Goal: Information Seeking & Learning: Learn about a topic

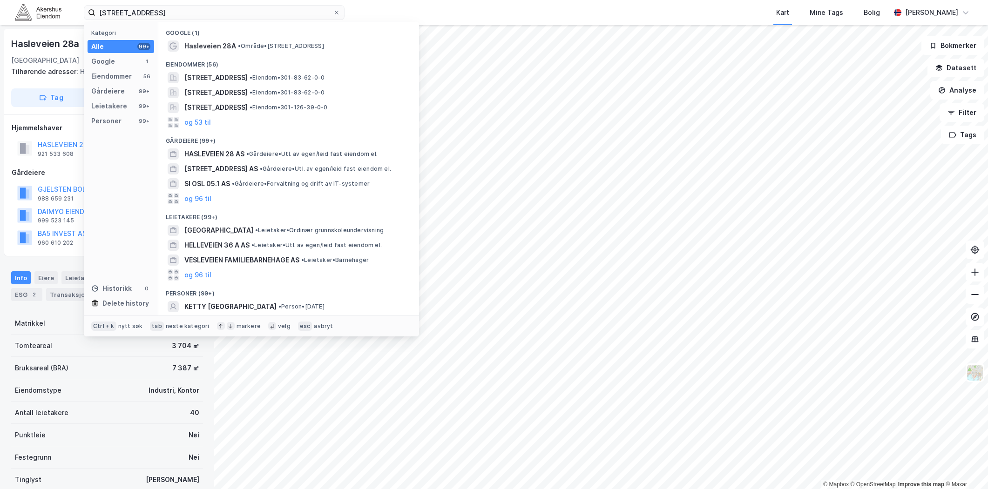
click at [273, 13] on input "[STREET_ADDRESS]" at bounding box center [213, 13] width 237 height 14
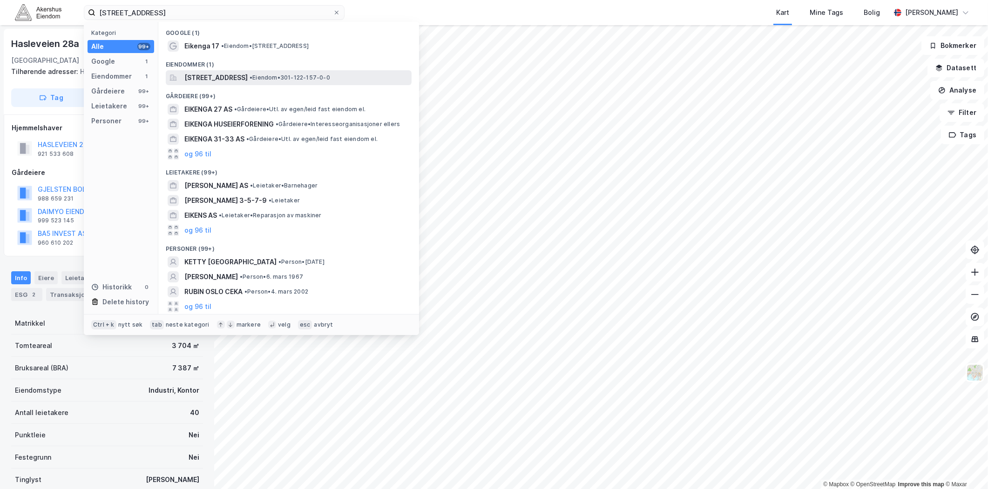
click at [224, 82] on span "[STREET_ADDRESS]" at bounding box center [215, 77] width 63 height 11
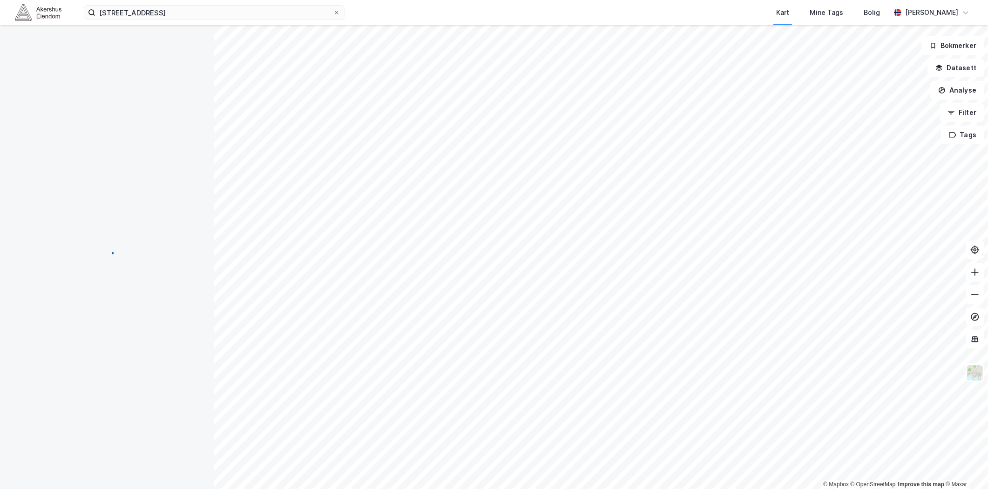
scroll to position [62, 0]
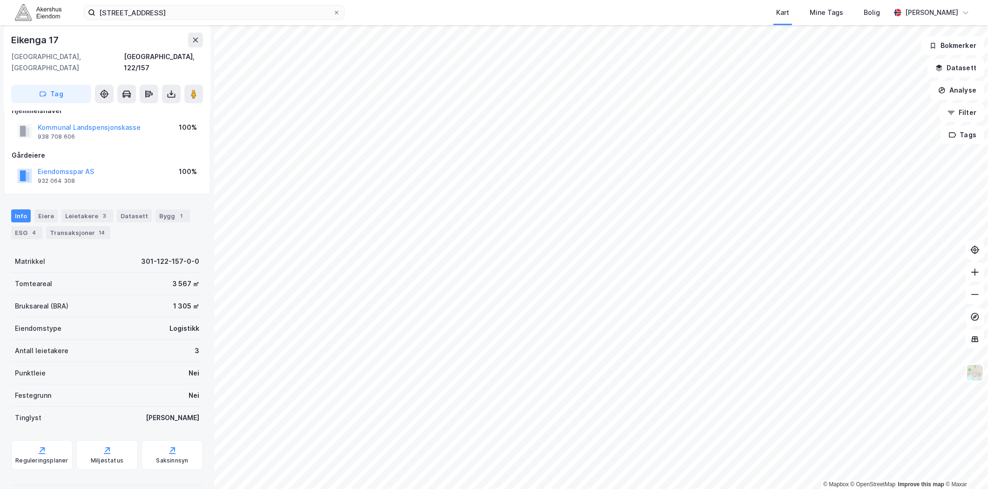
click at [175, 2] on div "[STREET_ADDRESS] Kart Mine Tags Bolig [PERSON_NAME]" at bounding box center [494, 12] width 988 height 25
click at [171, 7] on input "[STREET_ADDRESS]" at bounding box center [213, 13] width 237 height 14
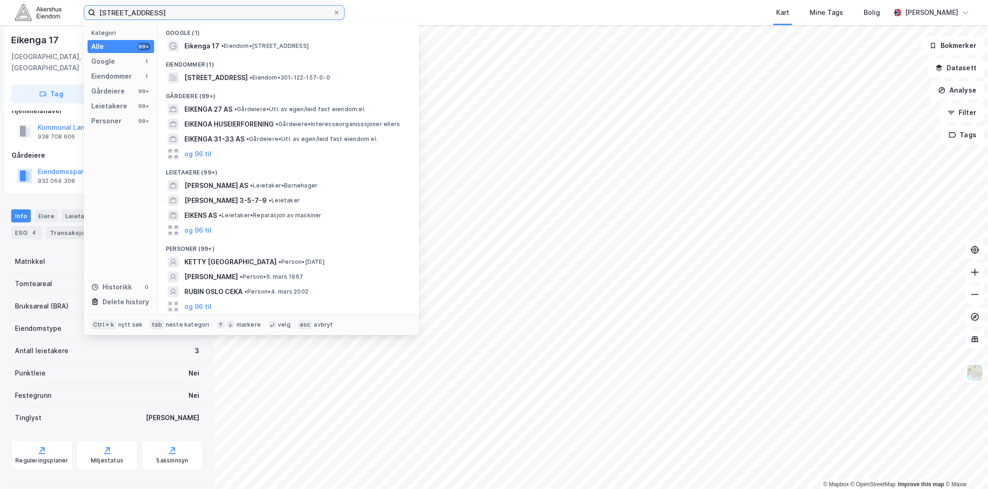
click at [171, 7] on input "[STREET_ADDRESS]" at bounding box center [213, 13] width 237 height 14
paste input "L"
drag, startPoint x: 186, startPoint y: 14, endPoint x: -31, endPoint y: 13, distance: 217.4
click at [0, 13] on html "[STREET_ADDRESS] Kategori Alle 99+ Google 1 Eiendommer 1 Gårdeiere 99+ Leietake…" at bounding box center [494, 244] width 988 height 489
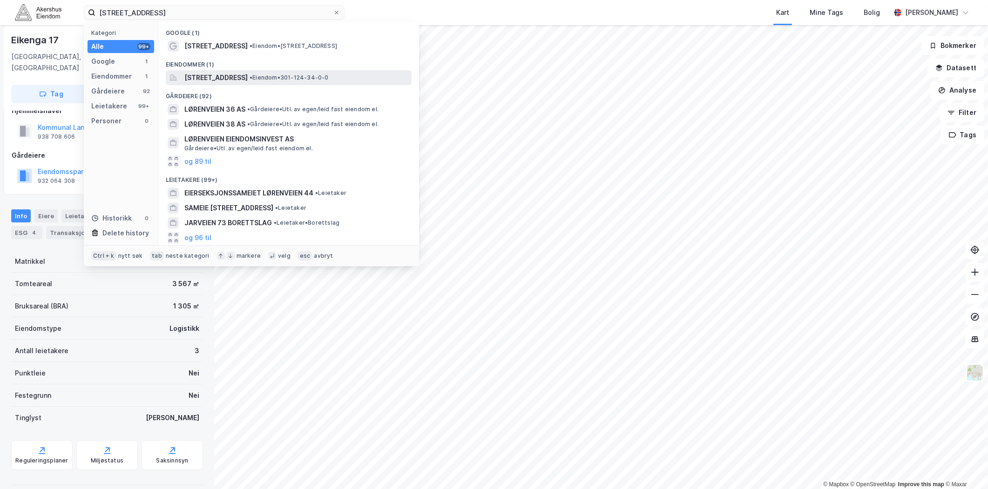
click at [248, 82] on span "[STREET_ADDRESS]" at bounding box center [215, 77] width 63 height 11
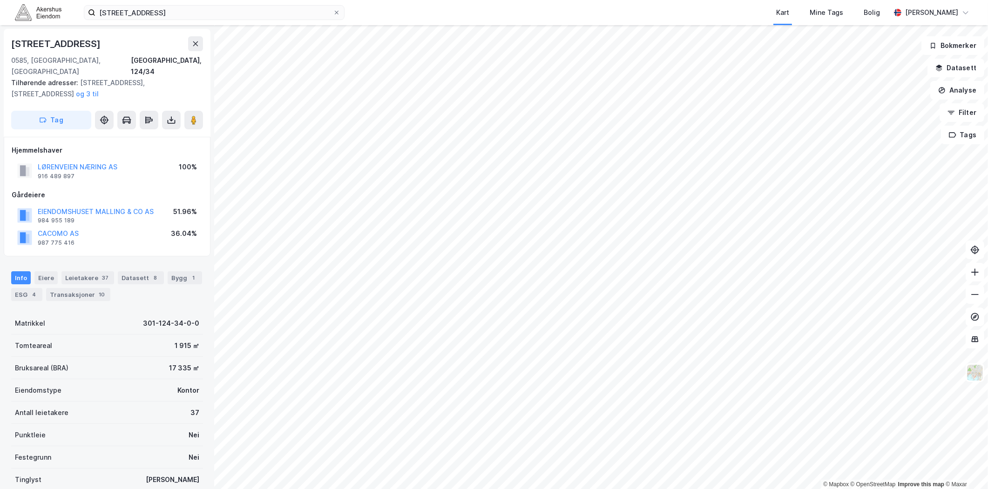
scroll to position [62, 0]
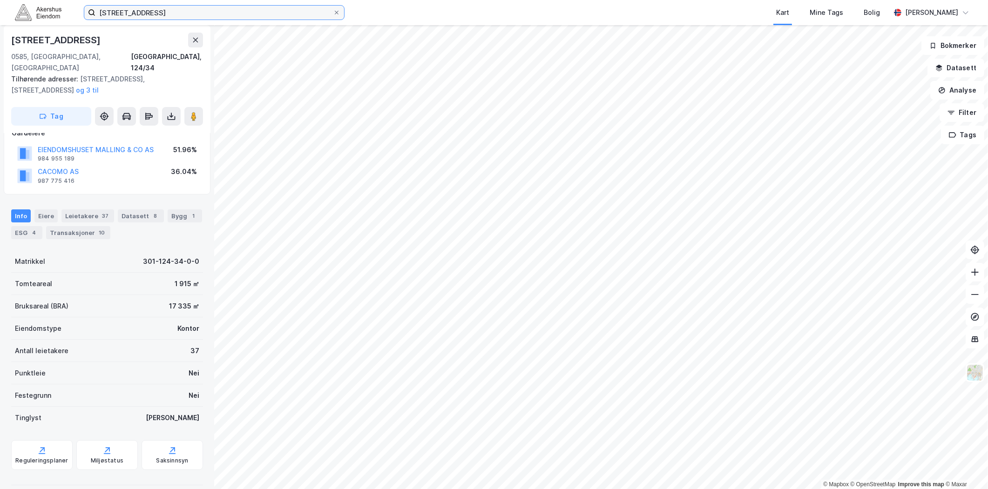
click at [179, 7] on input "[STREET_ADDRESS]" at bounding box center [213, 13] width 237 height 14
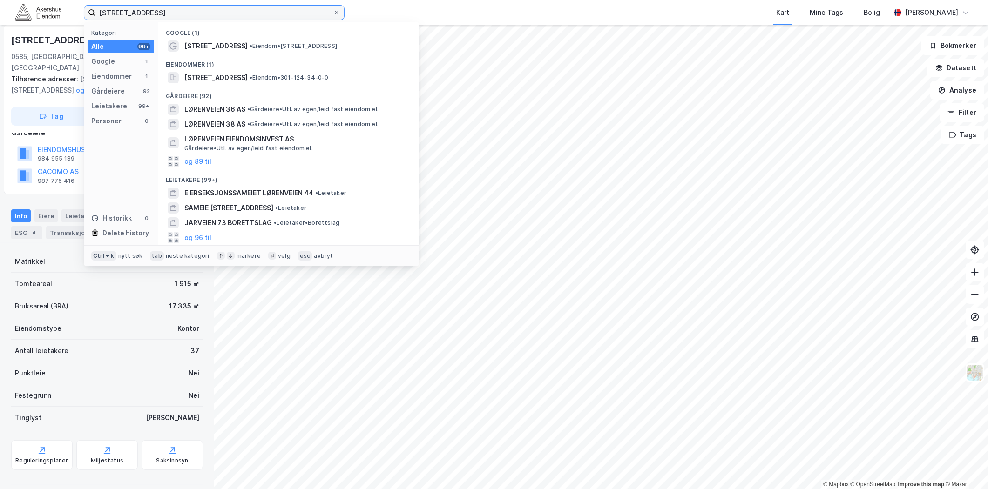
click at [179, 10] on input "[STREET_ADDRESS]" at bounding box center [213, 13] width 237 height 14
click at [180, 11] on input "[STREET_ADDRESS]" at bounding box center [213, 13] width 237 height 14
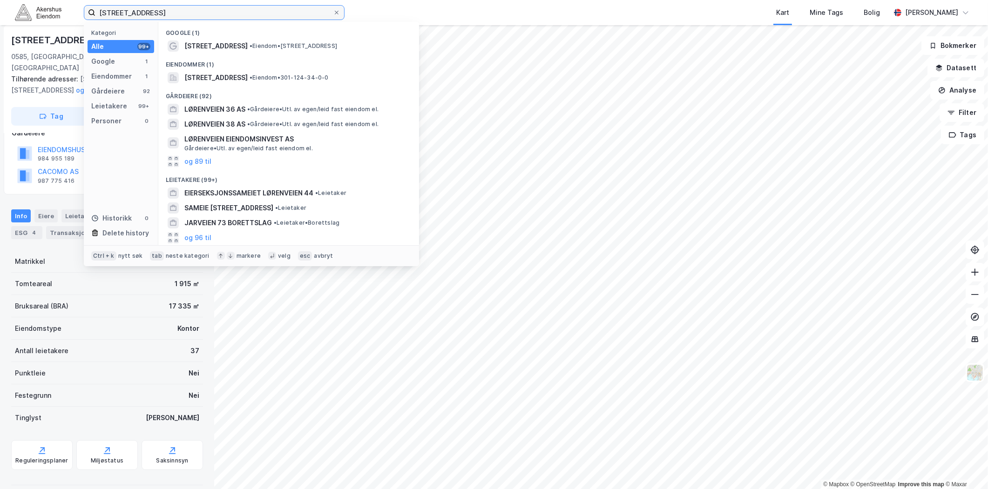
paste input "[STREET_ADDRESS]"
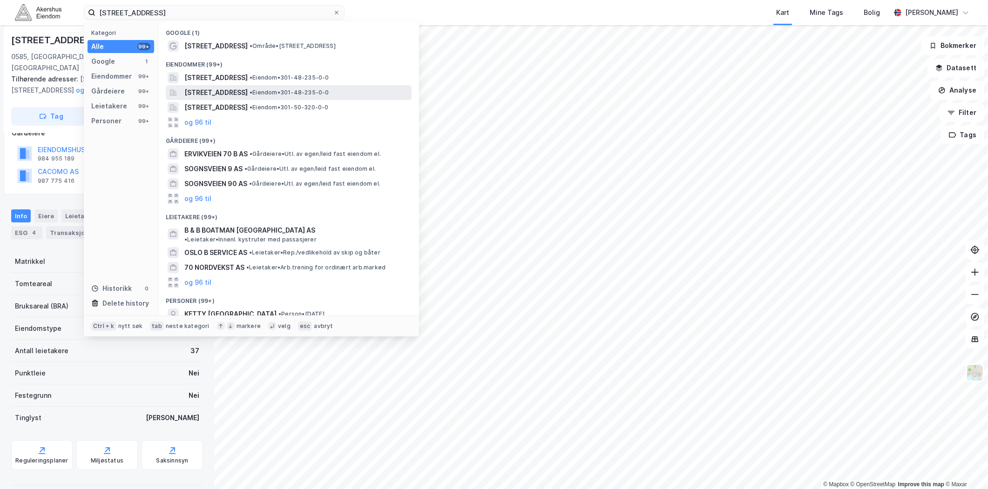
click at [248, 89] on span "[STREET_ADDRESS]" at bounding box center [215, 92] width 63 height 11
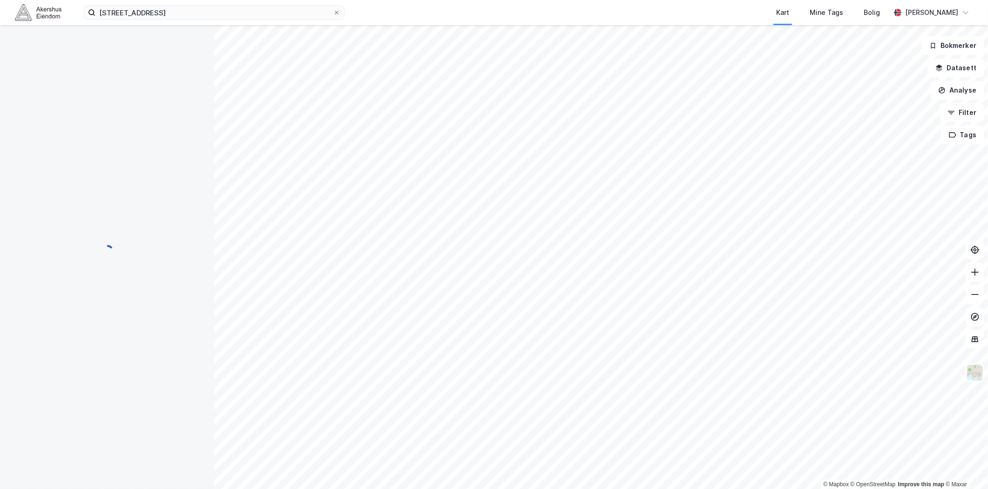
scroll to position [62, 0]
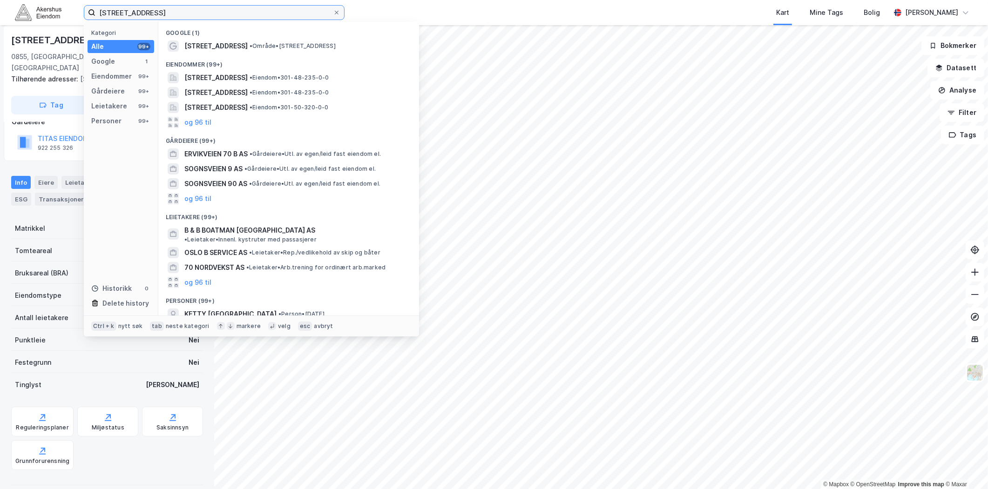
click at [250, 11] on input "[STREET_ADDRESS]" at bounding box center [213, 13] width 237 height 14
paste input "Hasleveien 28, 0571"
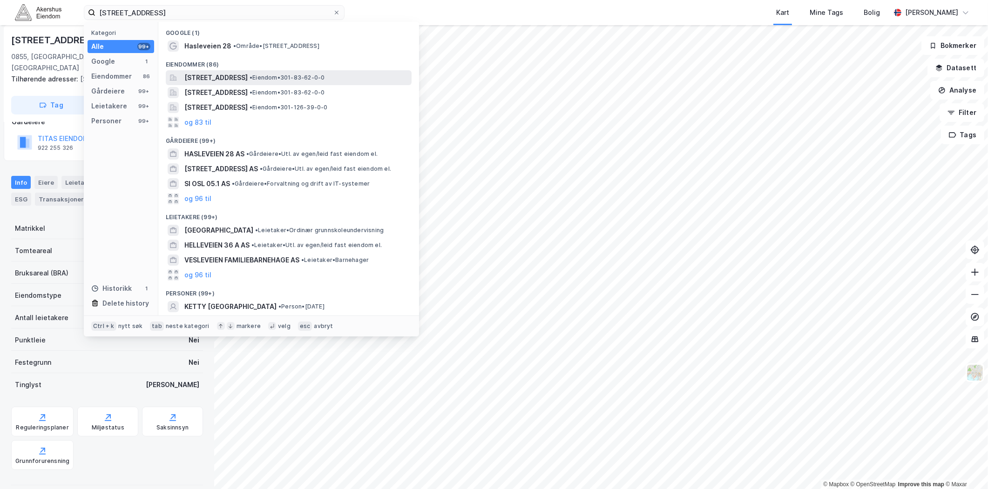
click at [243, 77] on span "[STREET_ADDRESS]" at bounding box center [215, 77] width 63 height 11
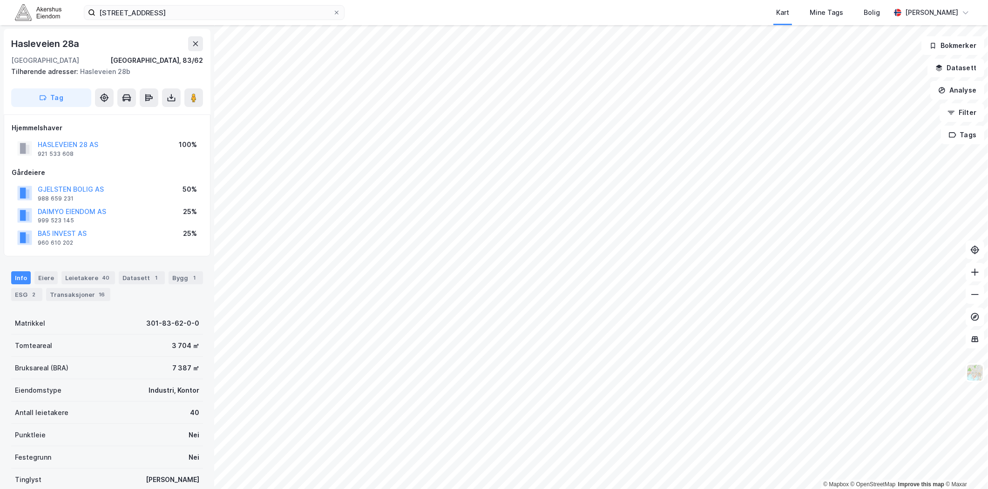
scroll to position [62, 0]
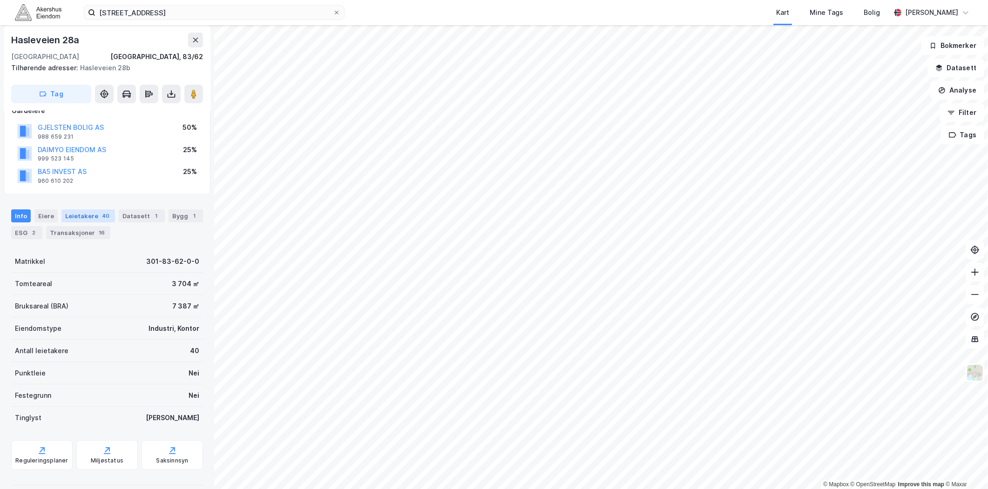
click at [78, 216] on div "Leietakere 40" at bounding box center [88, 216] width 54 height 13
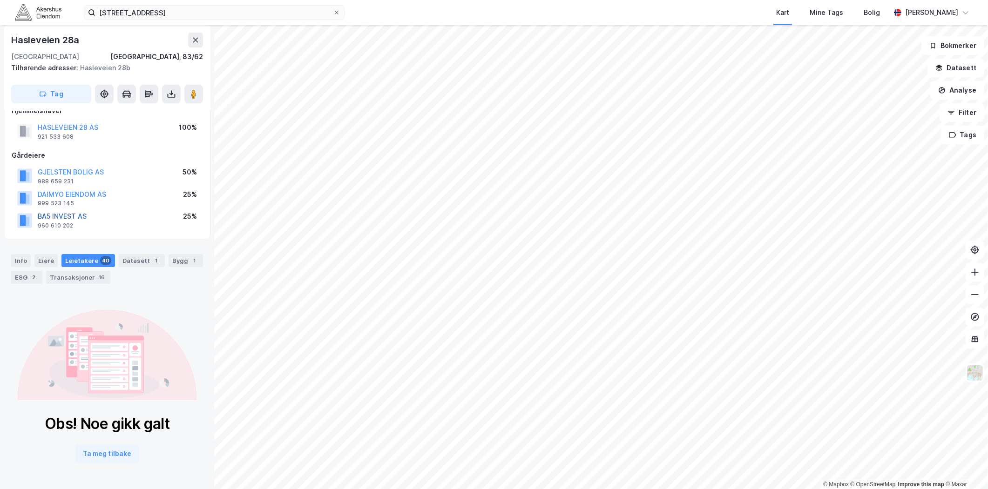
scroll to position [17, 0]
click at [21, 261] on div "Info" at bounding box center [21, 260] width 20 height 13
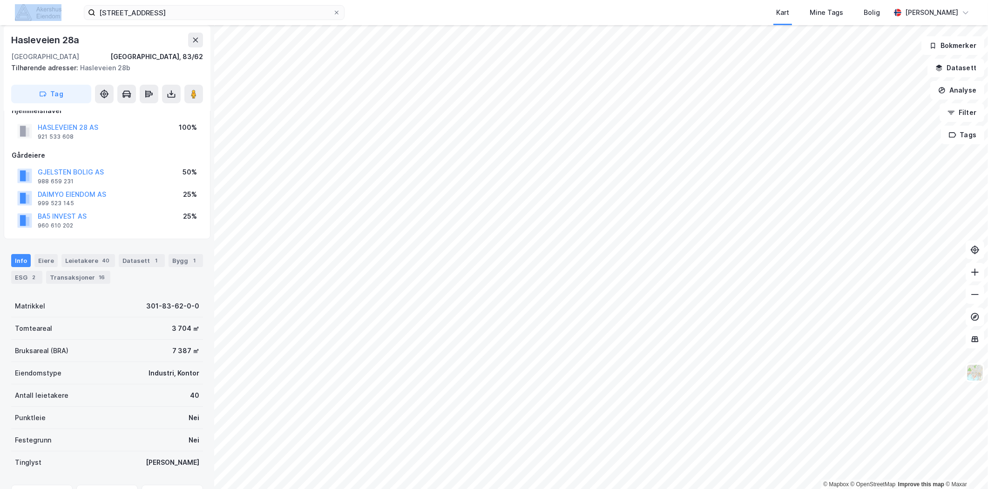
drag, startPoint x: 167, startPoint y: 7, endPoint x: 6, endPoint y: 16, distance: 160.9
click at [6, 16] on div "[STREET_ADDRESS] Kart Mine Tags Bolig [PERSON_NAME]" at bounding box center [494, 12] width 988 height 25
drag, startPoint x: 6, startPoint y: 16, endPoint x: 216, endPoint y: 2, distance: 210.4
click at [216, 2] on div "[STREET_ADDRESS] Kart Mine Tags Bolig [PERSON_NAME]" at bounding box center [494, 12] width 988 height 25
click at [216, 7] on div "[STREET_ADDRESS] Kart Mine Tags Bolig [PERSON_NAME]" at bounding box center [494, 12] width 988 height 25
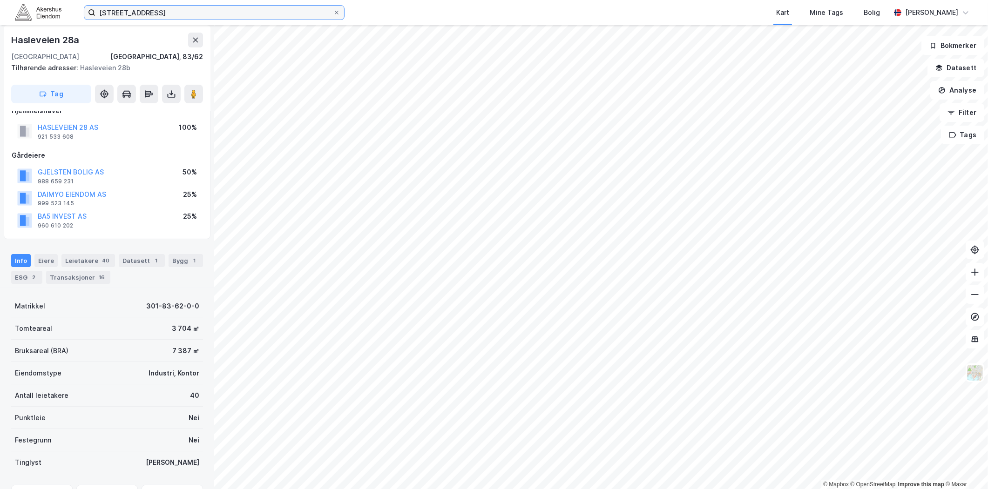
click at [215, 7] on input "[STREET_ADDRESS]" at bounding box center [213, 13] width 237 height 14
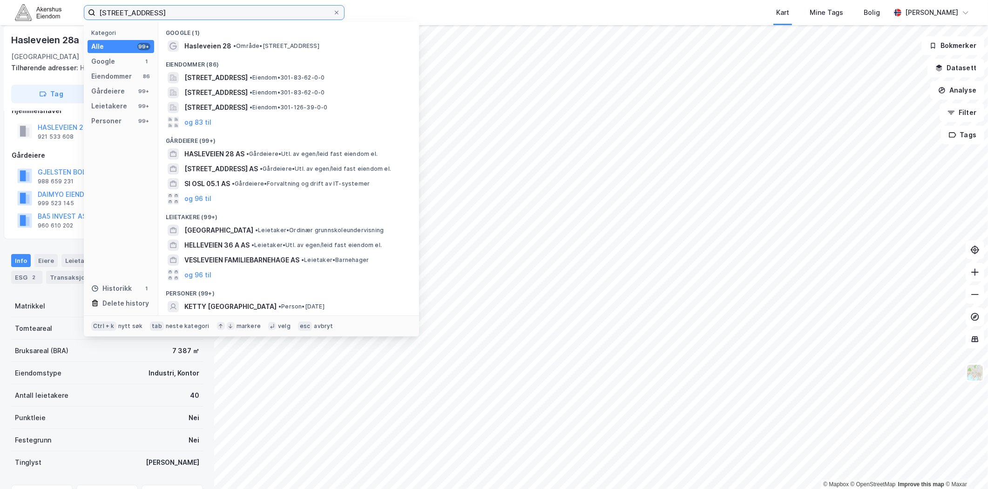
click at [215, 7] on input "[STREET_ADDRESS]" at bounding box center [213, 13] width 237 height 14
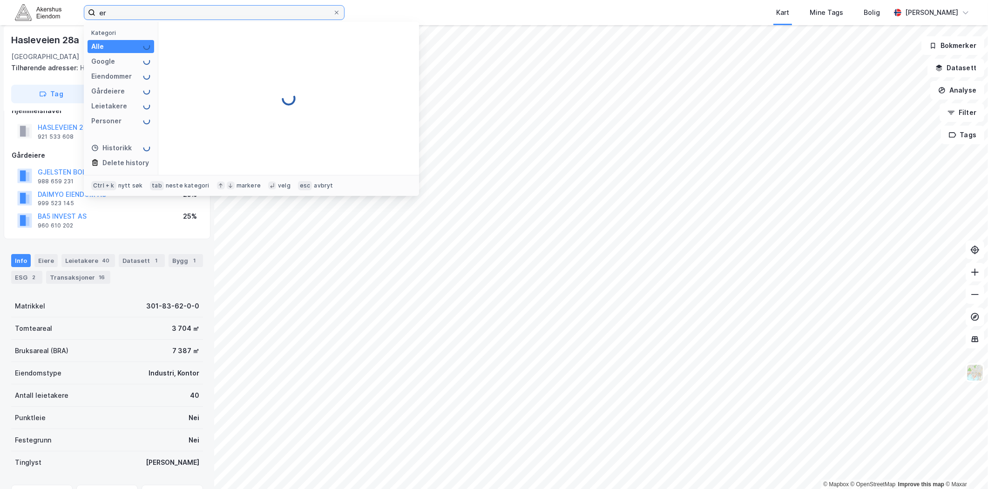
type input "e"
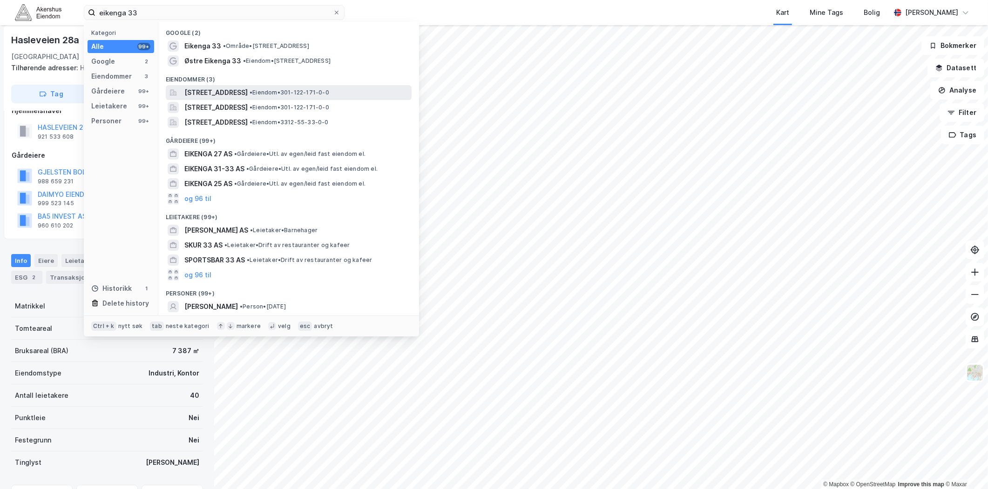
click at [248, 91] on span "[STREET_ADDRESS]" at bounding box center [215, 92] width 63 height 11
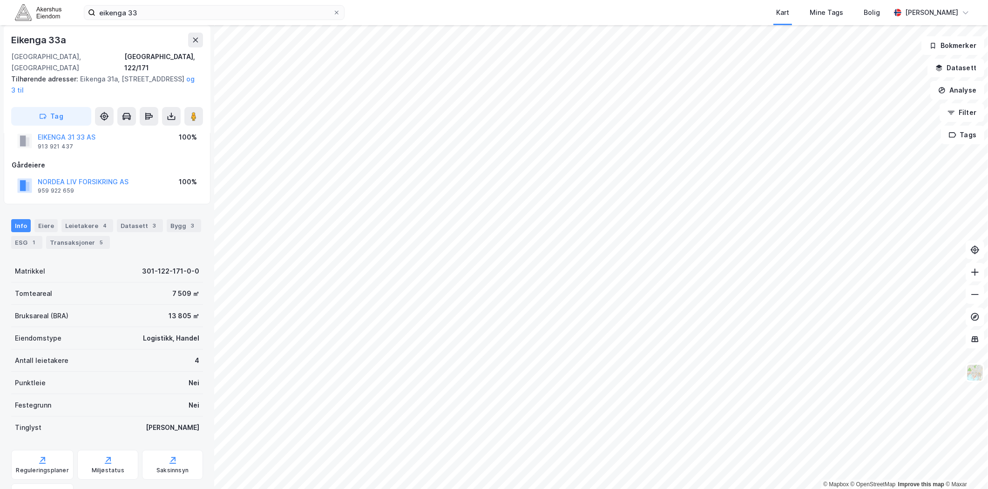
scroll to position [121, 0]
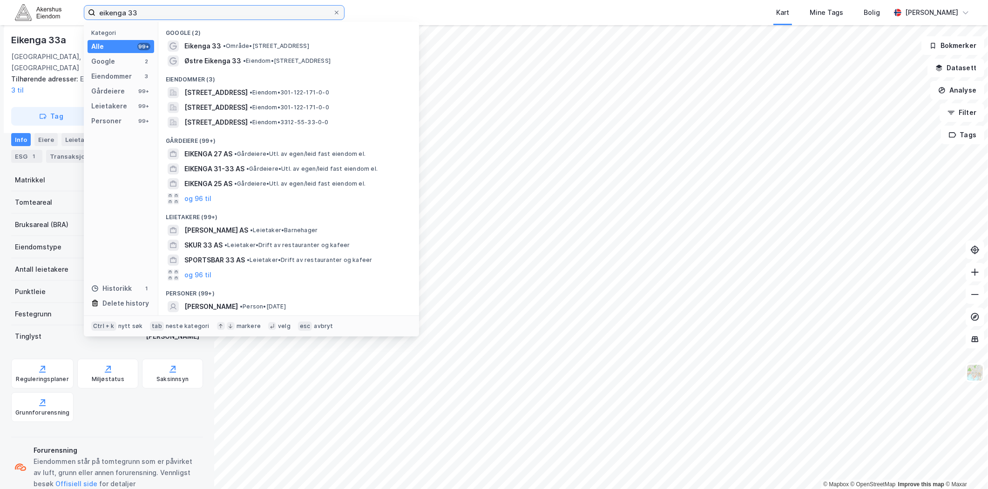
drag, startPoint x: 179, startPoint y: 6, endPoint x: -85, endPoint y: 33, distance: 265.3
click at [0, 33] on html "eikenga 33 Kategori Alle 99+ Google 2 Eiendommer 3 Gårdeiere 99+ Leietakere 99+…" at bounding box center [494, 244] width 988 height 489
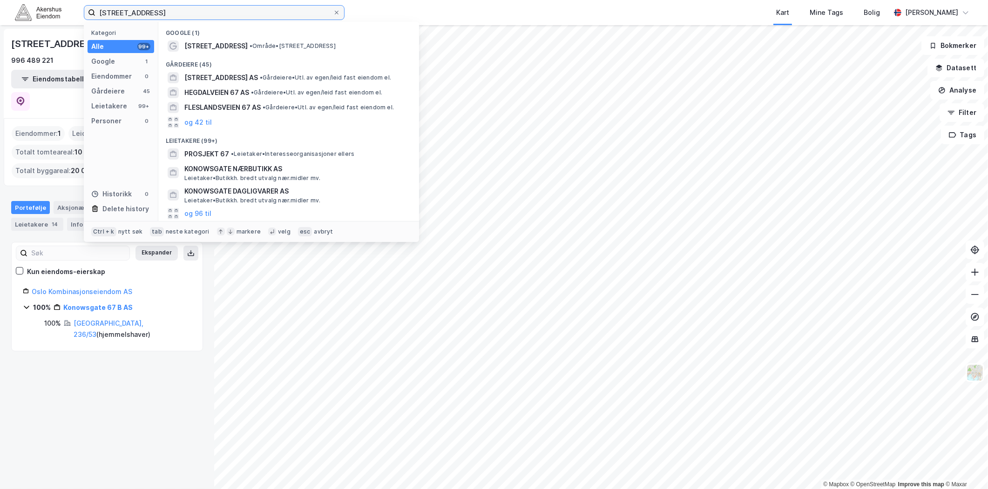
drag, startPoint x: 180, startPoint y: 12, endPoint x: 66, endPoint y: 11, distance: 114.1
click at [67, 11] on div "KNowosgate 67 Kategori Alle 99+ Google 1 Eiendommer 0 Gårdeiere 45 Leietakere 9…" at bounding box center [494, 12] width 988 height 25
paste input "[STREET_ADDRESS]"
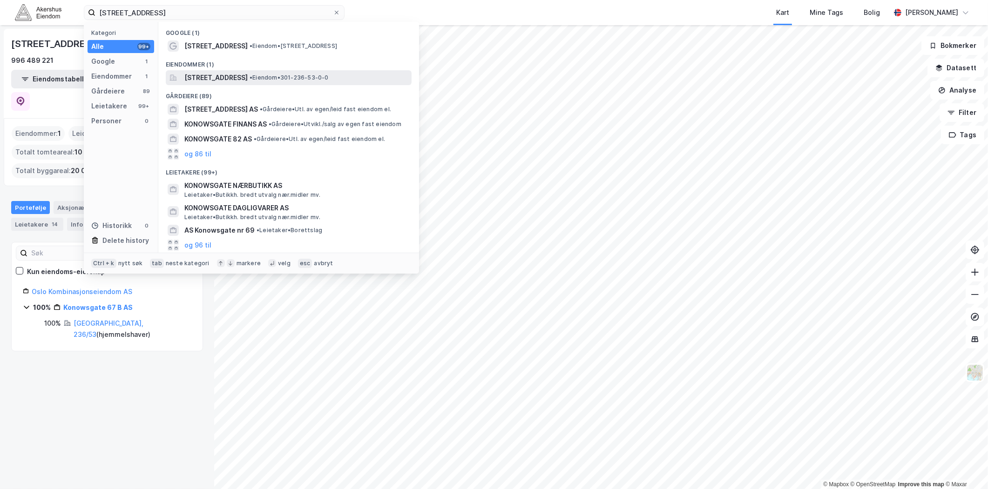
click at [243, 78] on span "[STREET_ADDRESS]" at bounding box center [215, 77] width 63 height 11
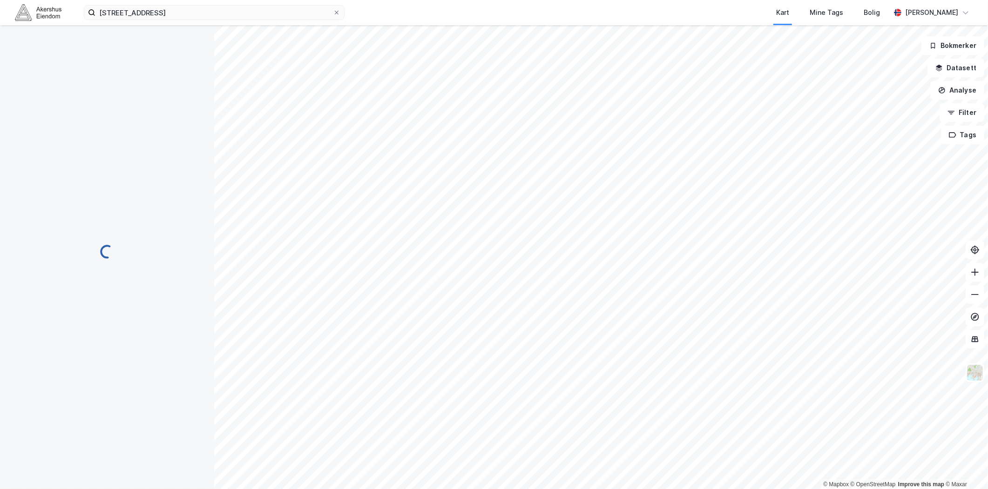
scroll to position [81, 0]
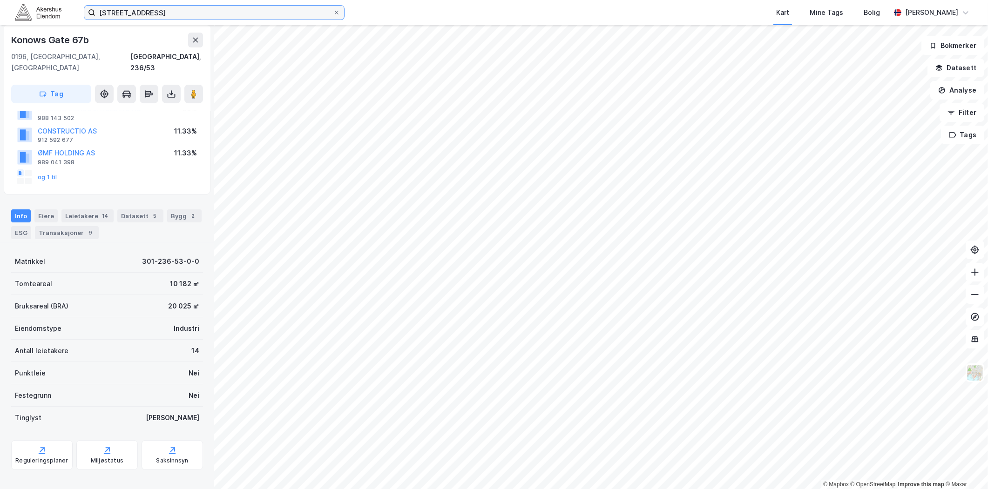
click at [128, 7] on input "[STREET_ADDRESS]" at bounding box center [213, 13] width 237 height 14
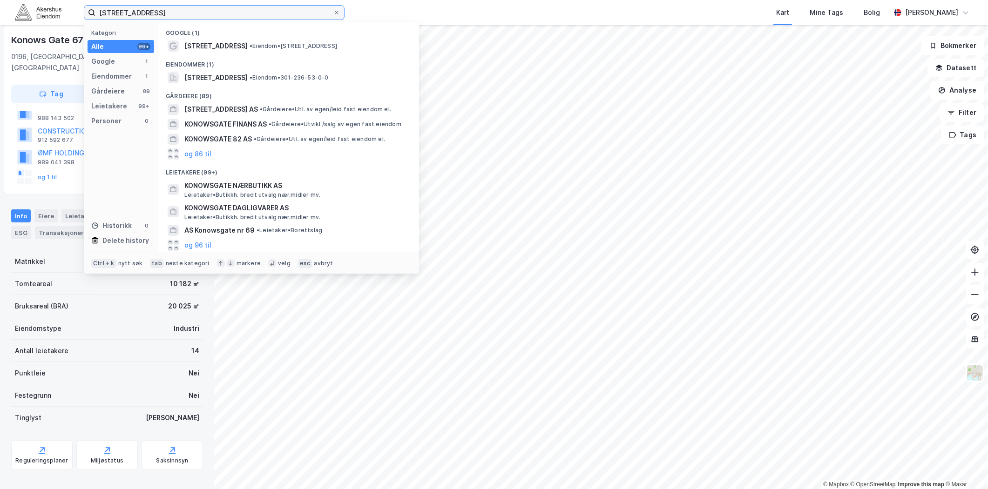
click at [128, 7] on input "[STREET_ADDRESS]" at bounding box center [213, 13] width 237 height 14
paste input "[STREET_ADDRESS]"
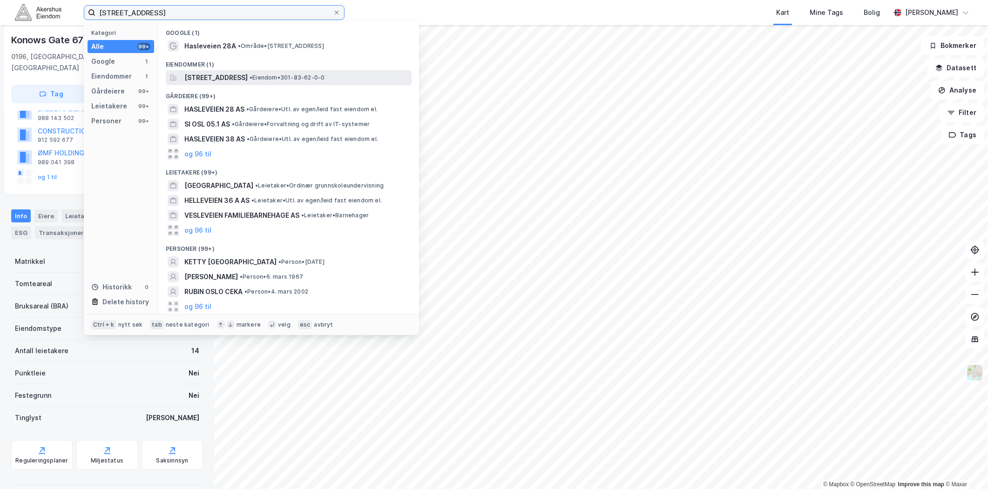
type input "[STREET_ADDRESS]"
click at [248, 73] on span "[STREET_ADDRESS]" at bounding box center [215, 77] width 63 height 11
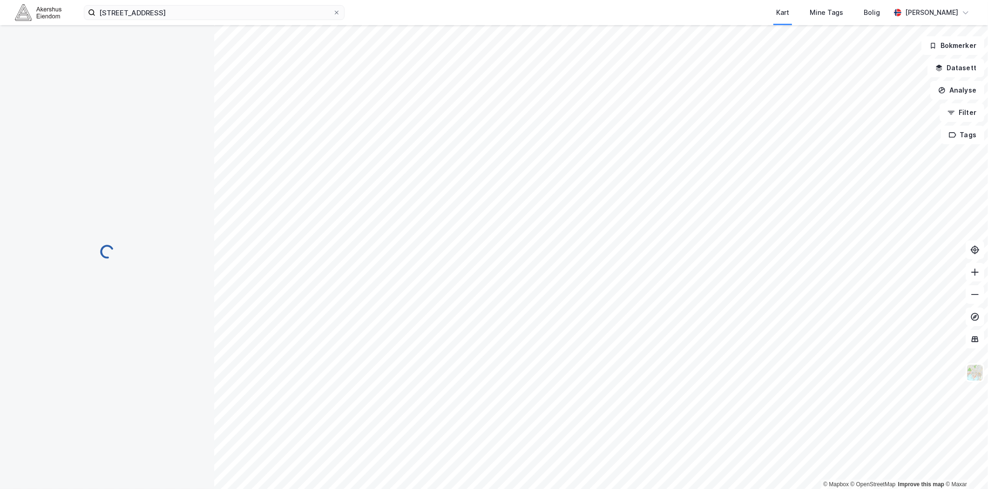
scroll to position [73, 0]
